Goal: Information Seeking & Learning: Find specific page/section

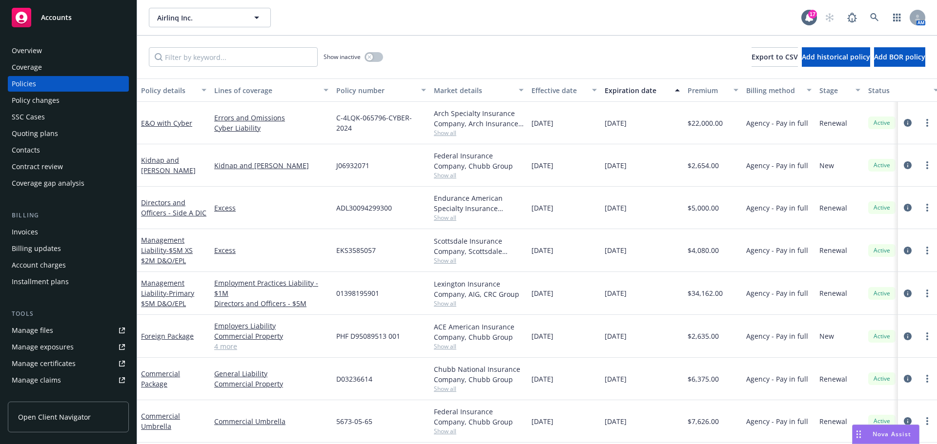
click at [30, 226] on div "Invoices" at bounding box center [25, 232] width 26 height 16
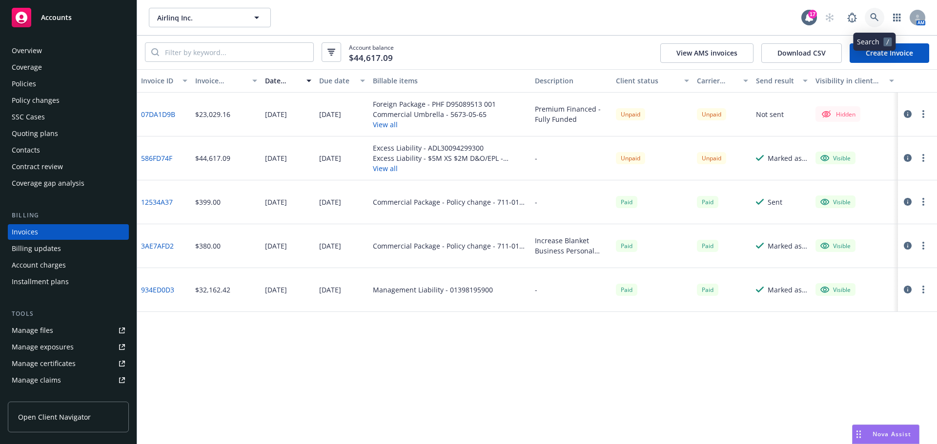
click at [873, 12] on link at bounding box center [874, 18] width 20 height 20
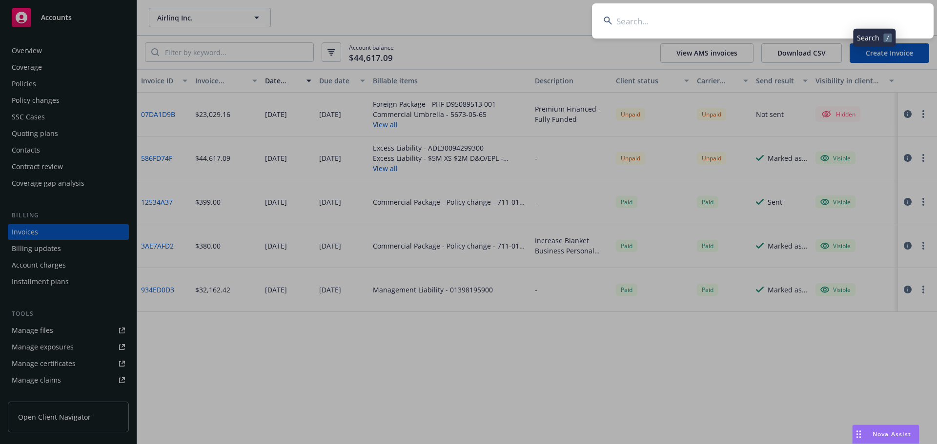
click at [853, 23] on input at bounding box center [762, 20] width 341 height 35
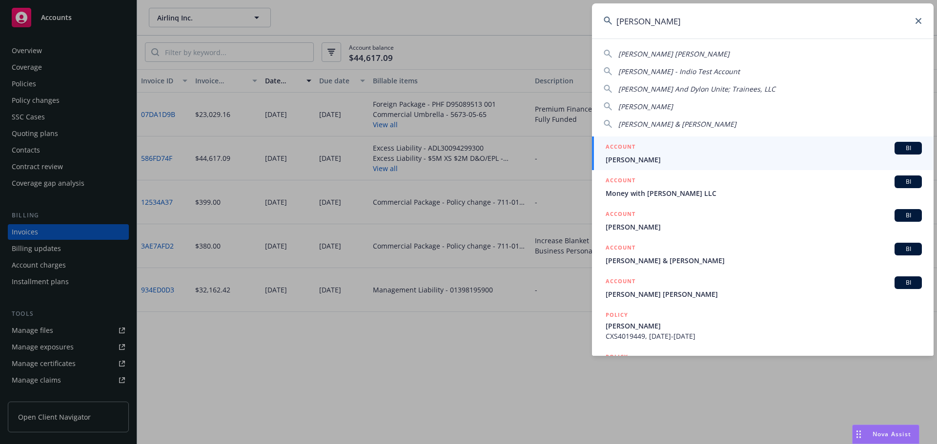
drag, startPoint x: 643, startPoint y: 21, endPoint x: 602, endPoint y: 23, distance: 41.0
click at [602, 23] on input "[PERSON_NAME]" at bounding box center [762, 20] width 341 height 35
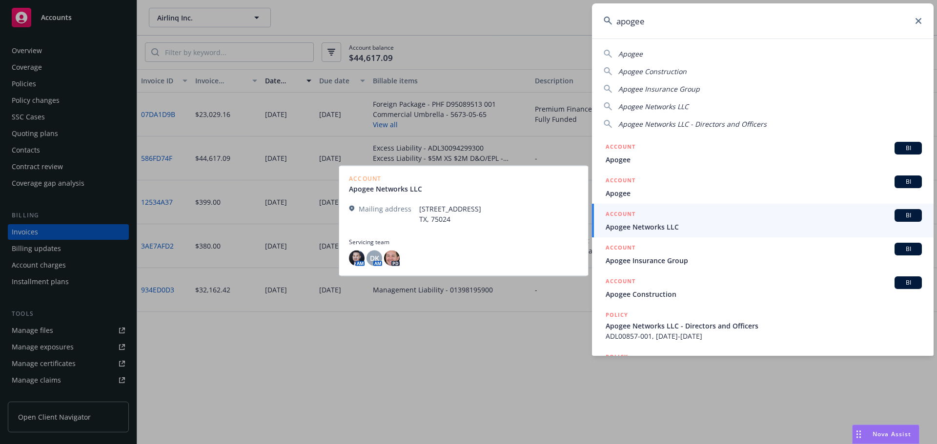
type input "apogee"
click at [660, 229] on span "Apogee Networks LLC" at bounding box center [763, 227] width 316 height 10
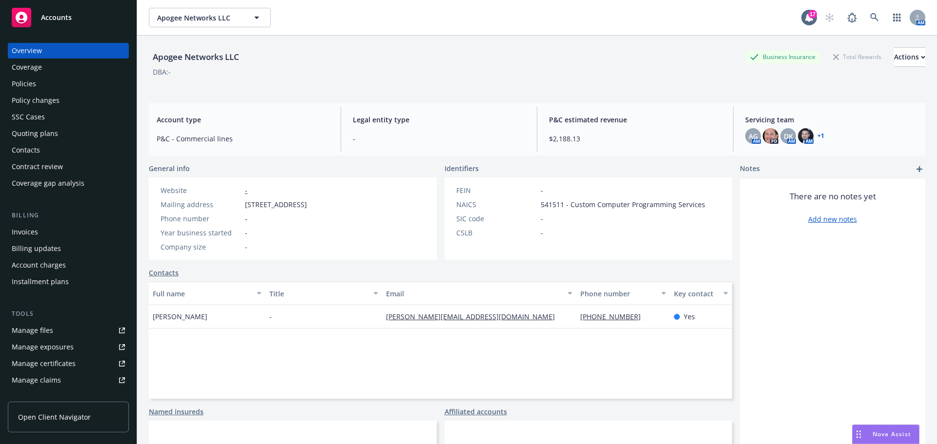
click at [35, 85] on div "Policies" at bounding box center [24, 84] width 24 height 16
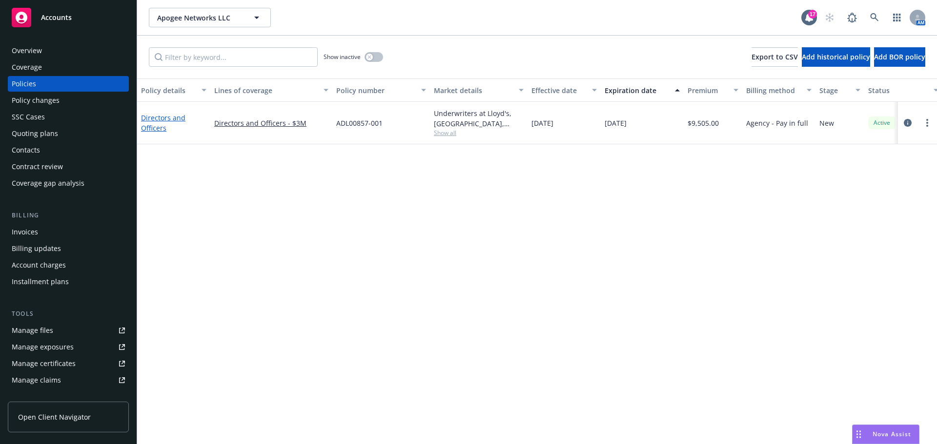
click at [158, 123] on link "Directors and Officers" at bounding box center [163, 123] width 44 height 20
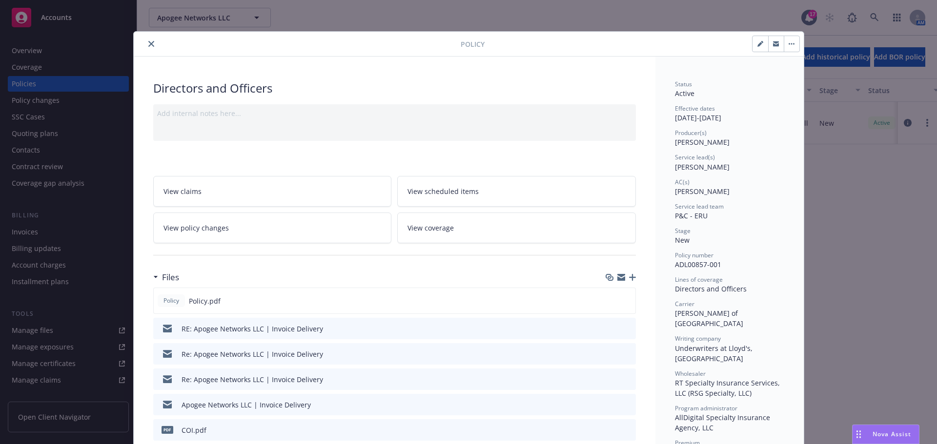
scroll to position [49, 0]
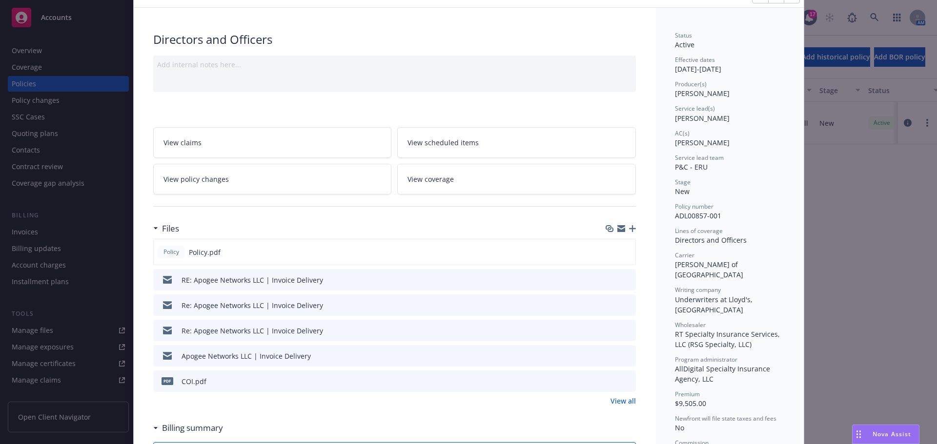
click at [623, 358] on icon "preview file" at bounding box center [626, 355] width 9 height 7
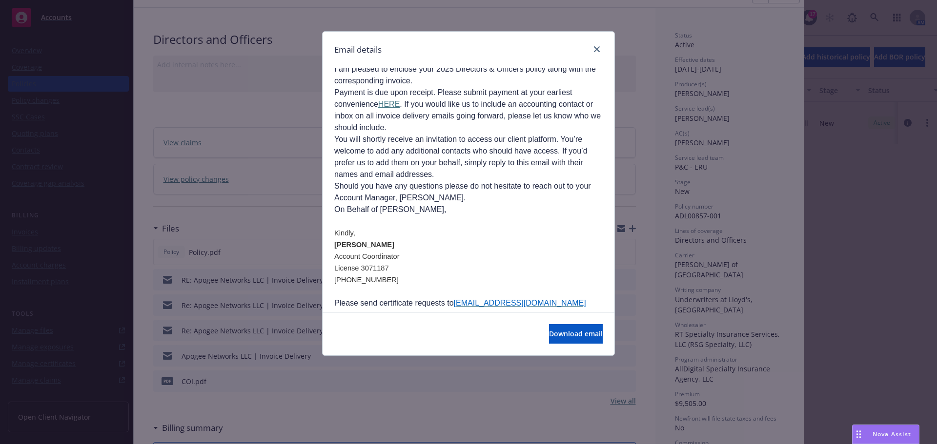
scroll to position [75, 0]
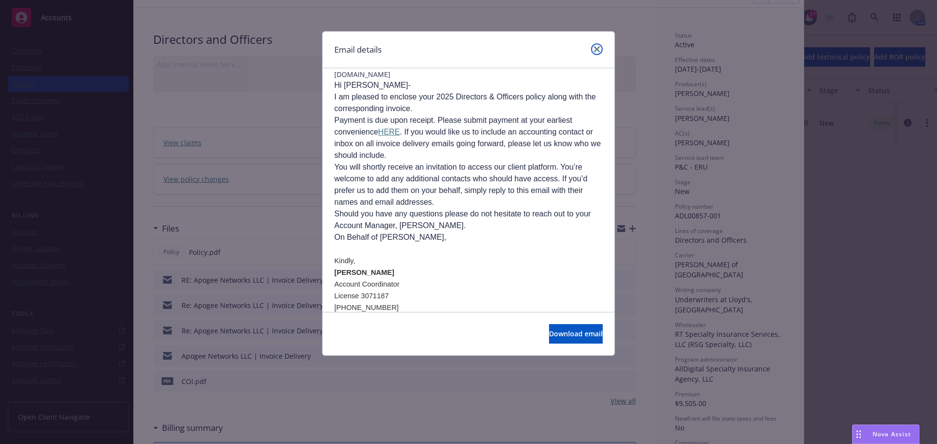
click at [600, 51] on link "close" at bounding box center [597, 49] width 12 height 12
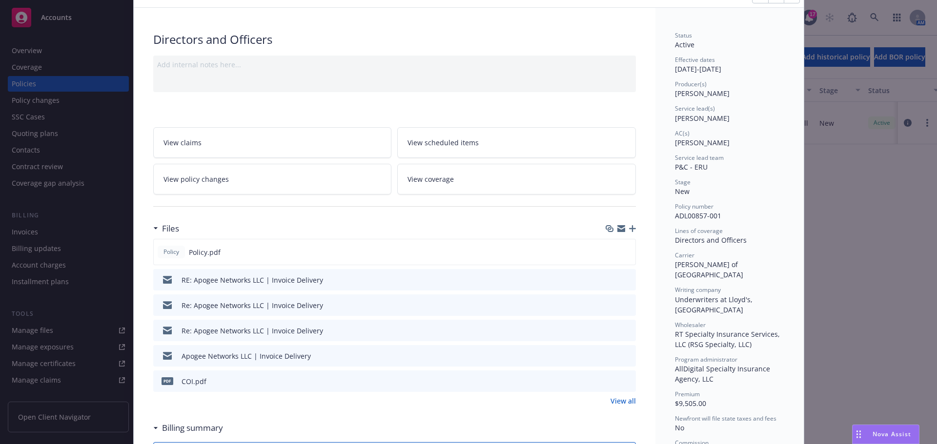
click at [623, 328] on icon "preview file" at bounding box center [626, 330] width 9 height 7
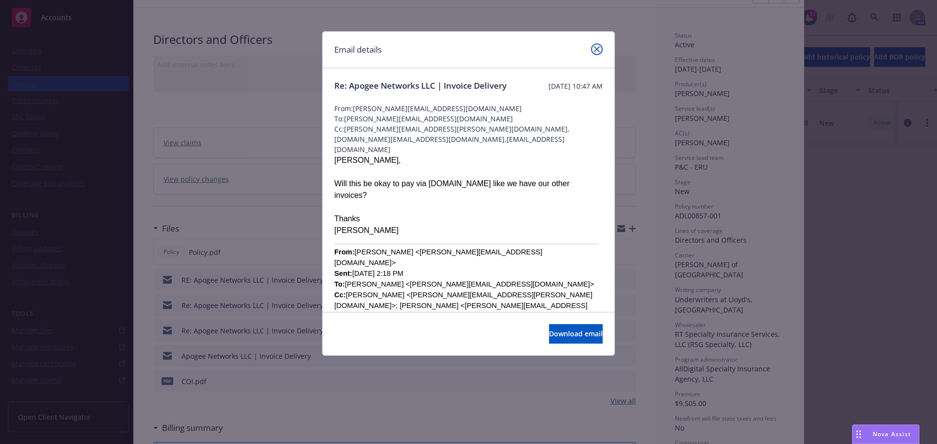
click at [596, 46] on link "close" at bounding box center [597, 49] width 12 height 12
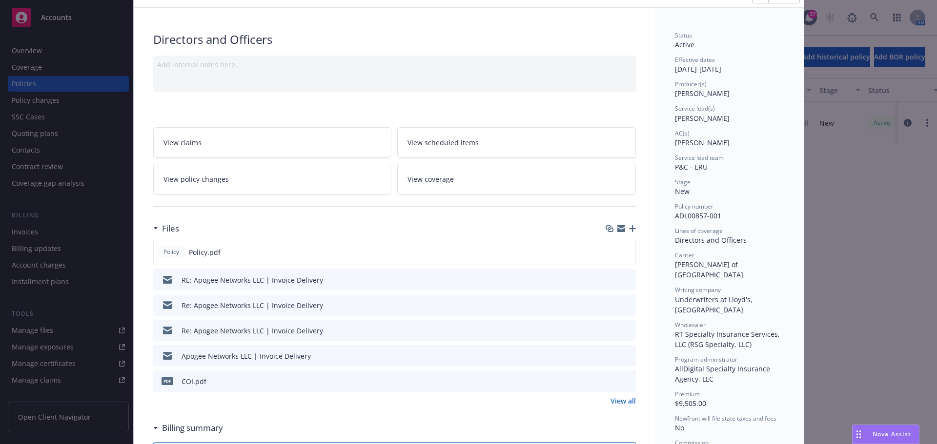
click at [622, 304] on icon "preview file" at bounding box center [626, 304] width 9 height 7
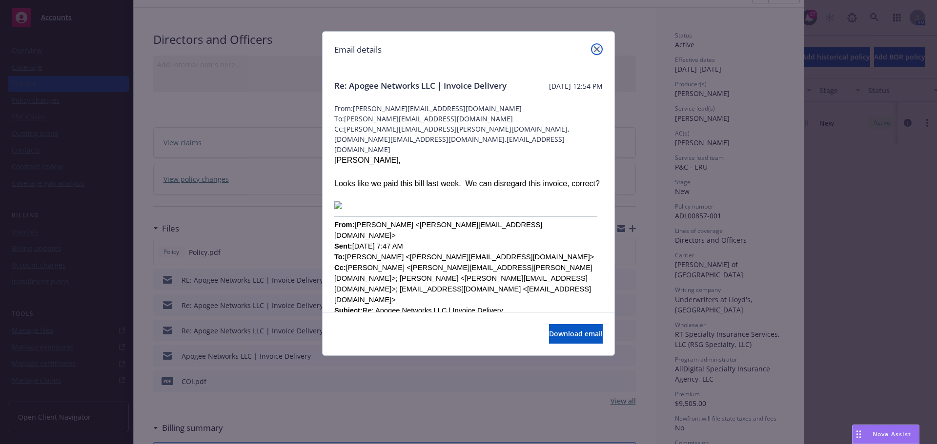
click at [599, 48] on icon "close" at bounding box center [597, 49] width 6 height 6
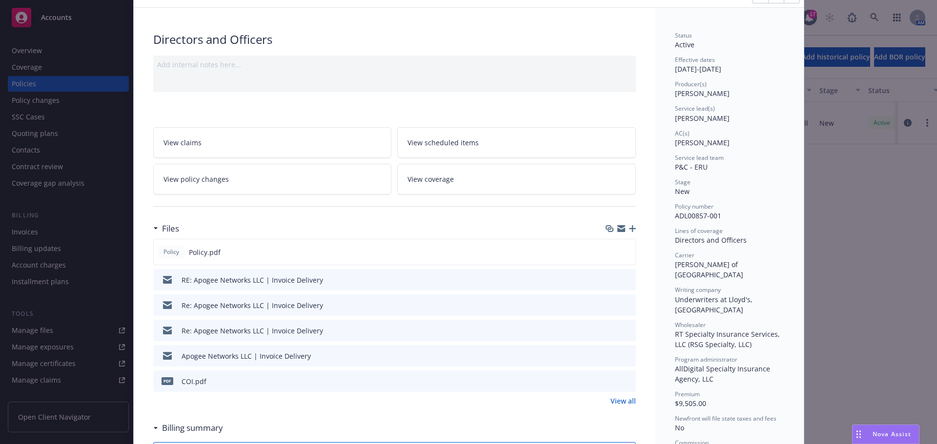
click at [624, 281] on icon "preview file" at bounding box center [626, 279] width 9 height 7
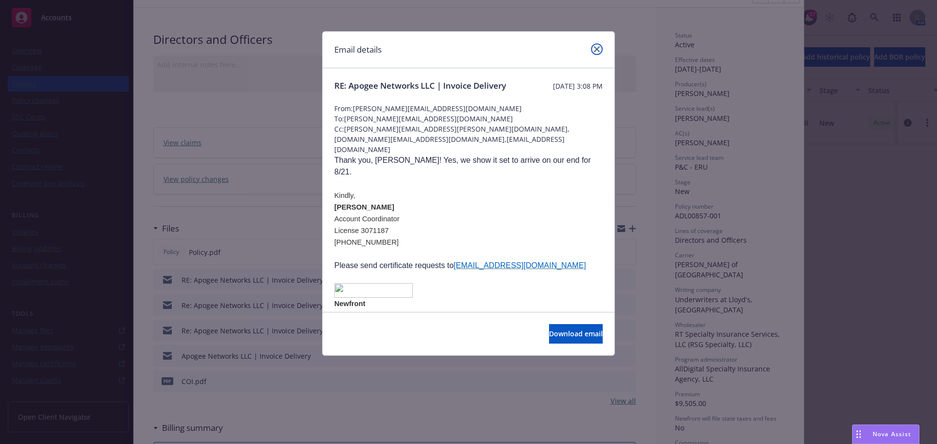
click at [596, 49] on icon "close" at bounding box center [597, 49] width 6 height 6
